Goal: Find specific page/section: Find specific page/section

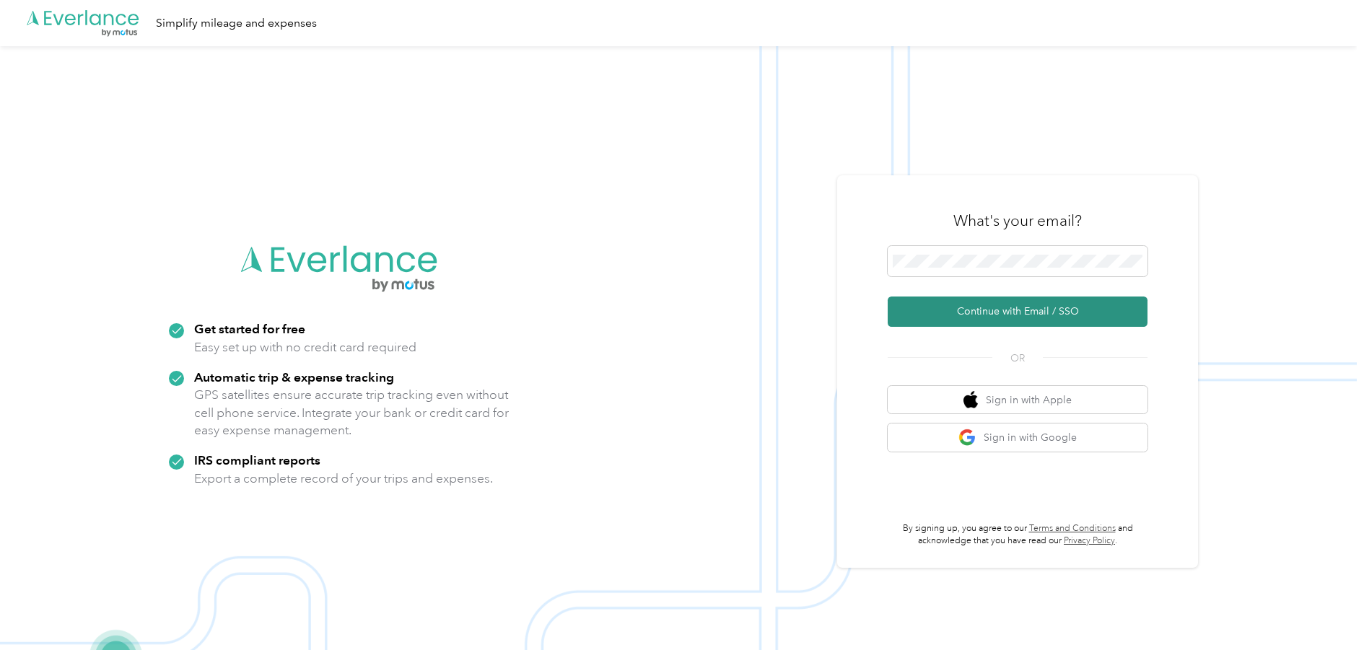
click at [999, 317] on button "Continue with Email / SSO" at bounding box center [1018, 312] width 260 height 30
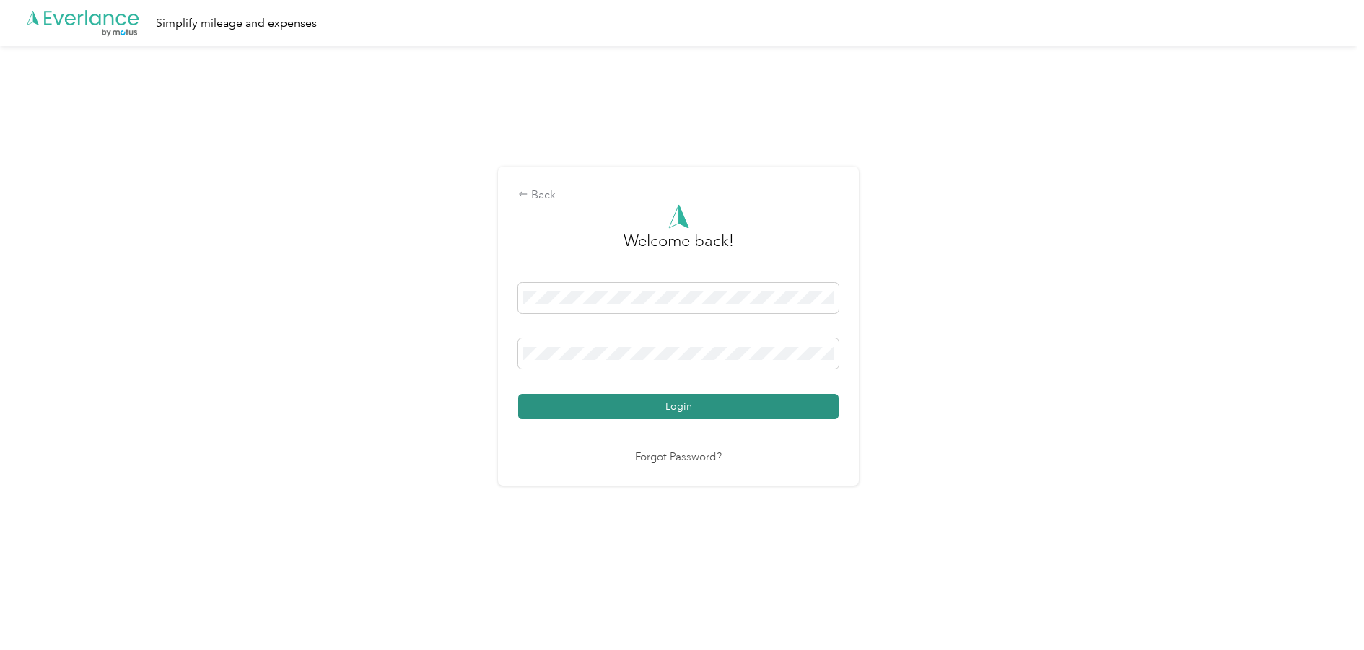
click at [632, 403] on button "Login" at bounding box center [678, 406] width 320 height 25
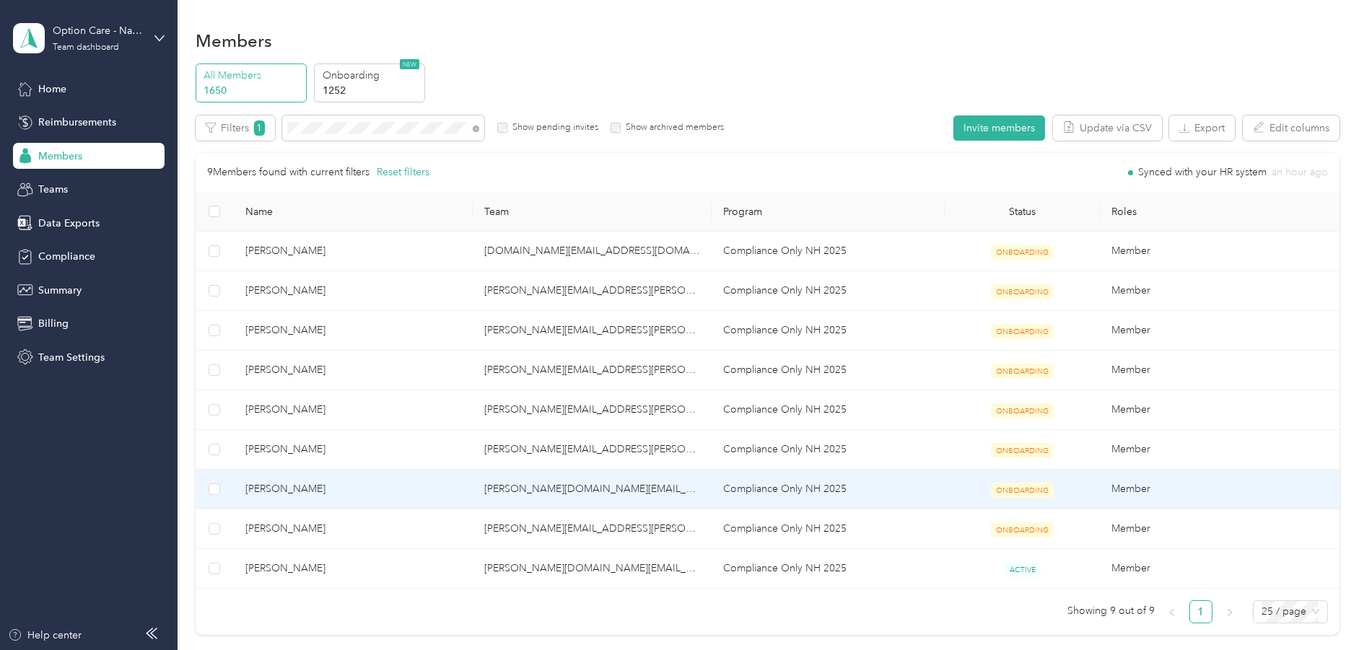
click at [271, 487] on span "[PERSON_NAME]" at bounding box center [353, 489] width 216 height 16
